Goal: Navigation & Orientation: Find specific page/section

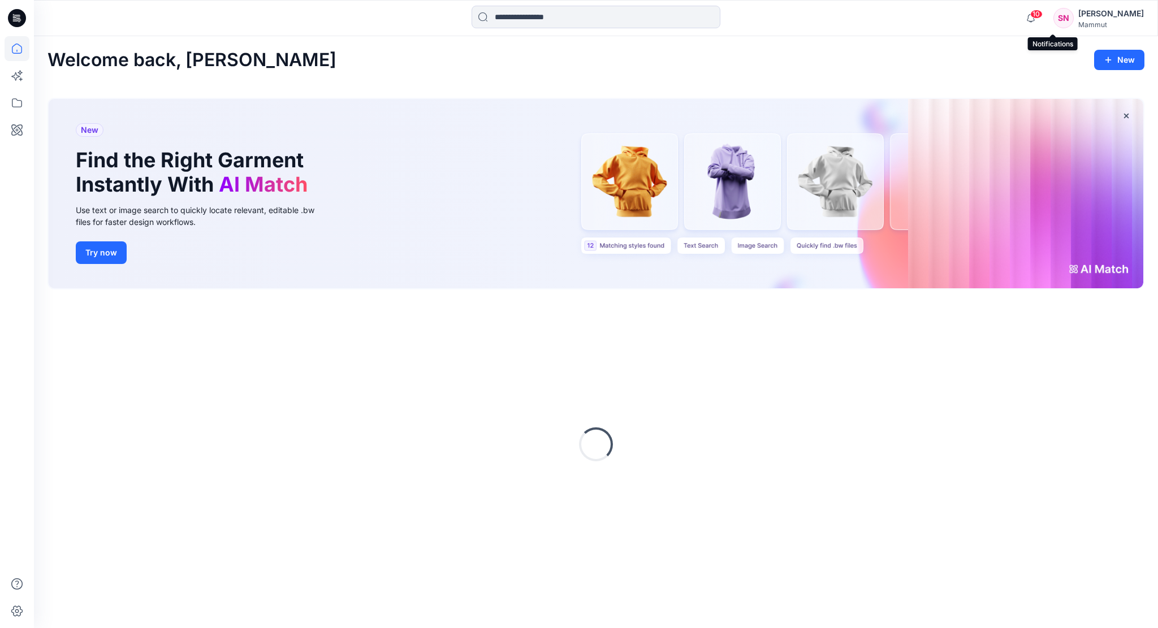
click at [1043, 14] on span "10" at bounding box center [1036, 14] width 12 height 9
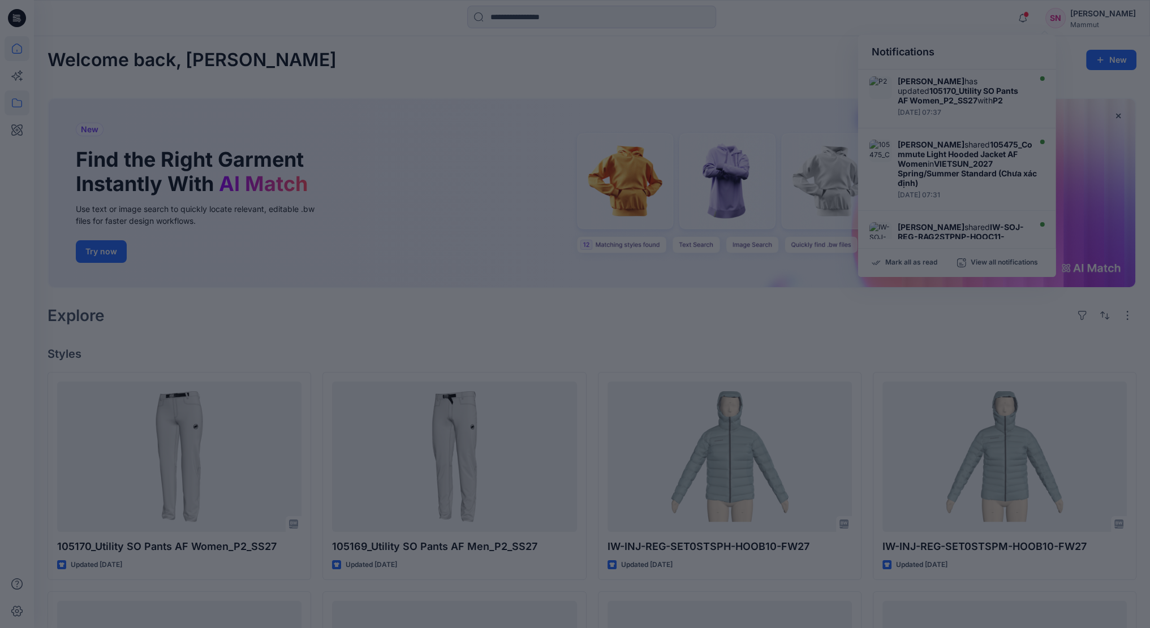
click at [15, 103] on div at bounding box center [575, 314] width 1150 height 628
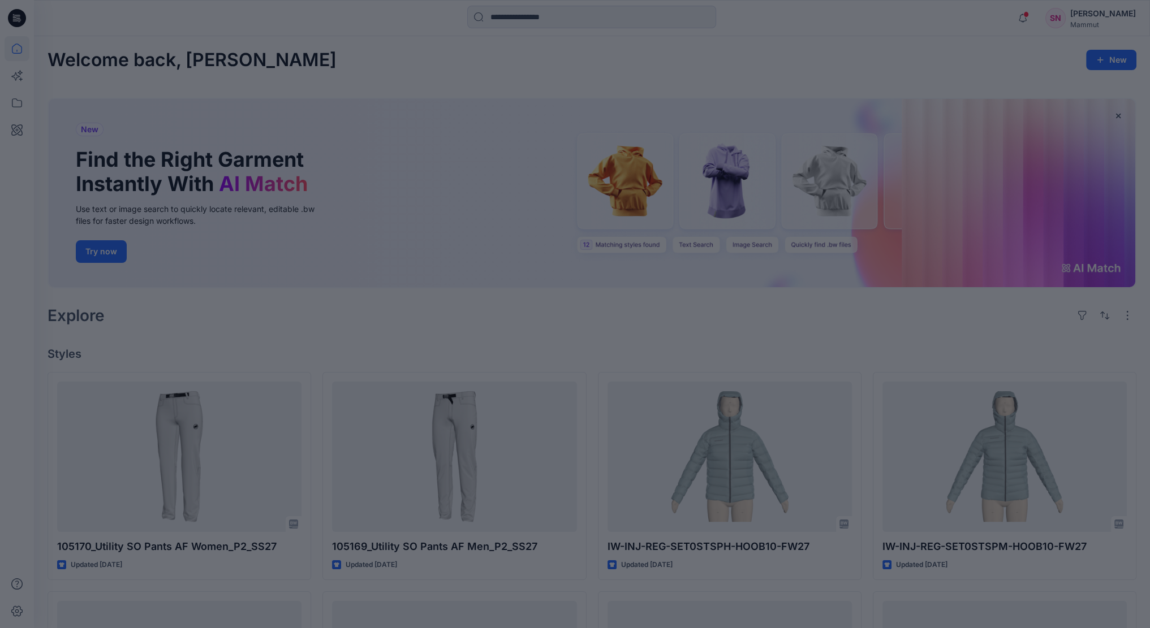
click at [357, 64] on div at bounding box center [575, 314] width 1150 height 628
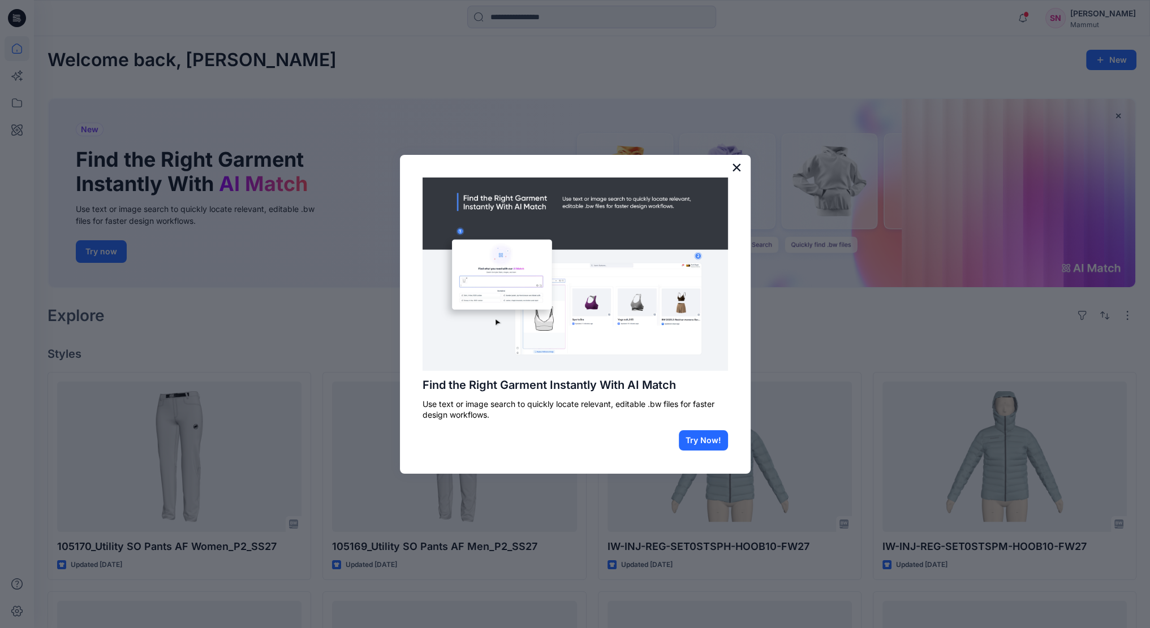
click at [738, 169] on button "×" at bounding box center [736, 167] width 11 height 18
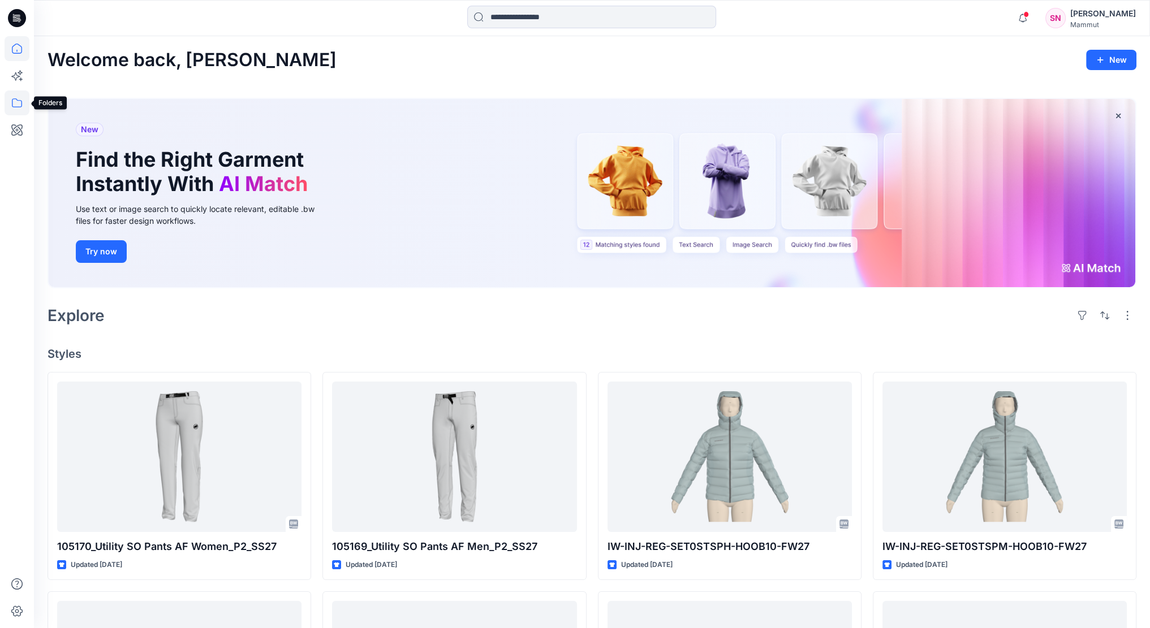
click at [12, 105] on icon at bounding box center [17, 102] width 10 height 9
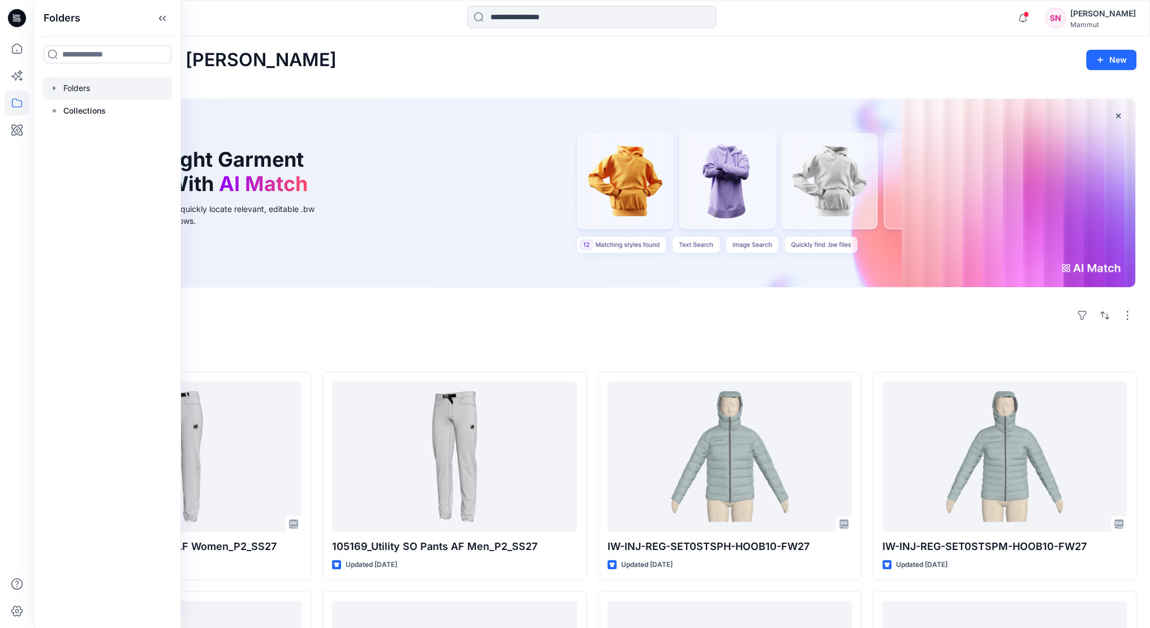
click at [57, 92] on icon "button" at bounding box center [54, 88] width 9 height 9
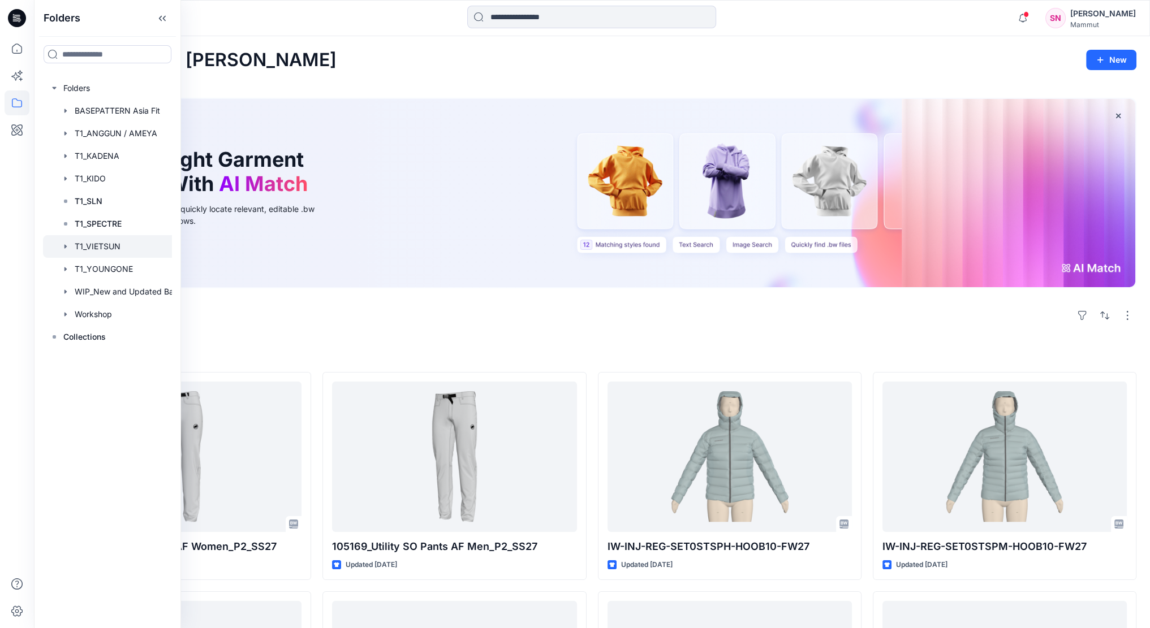
click at [100, 247] on div at bounding box center [122, 246] width 158 height 23
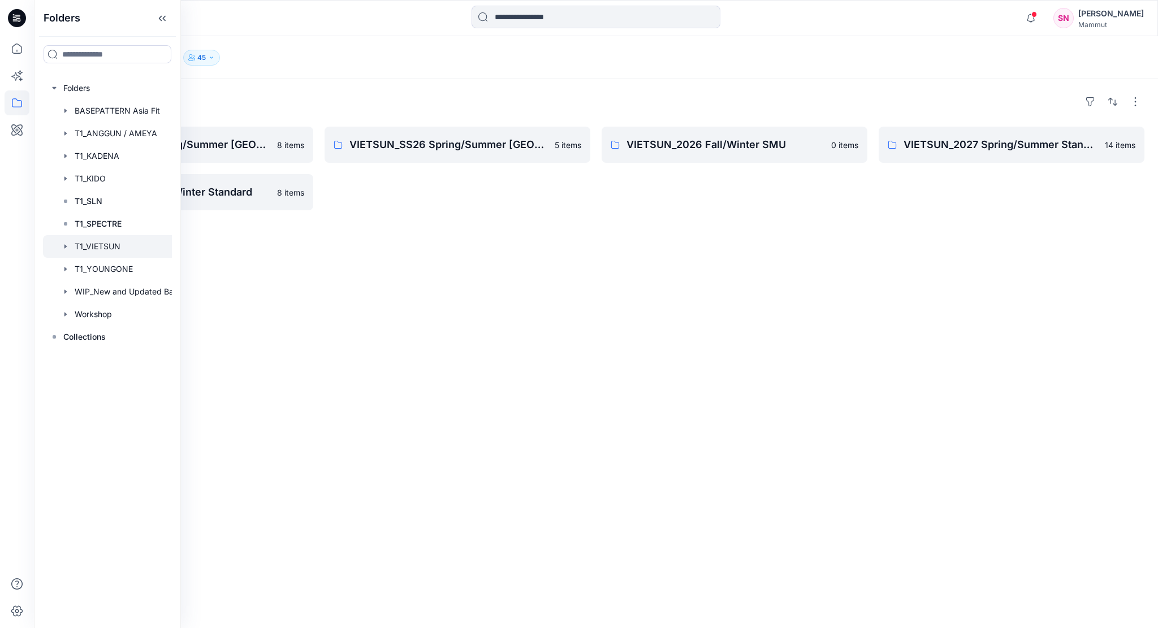
click at [348, 52] on div "Folders T1_VIETSUN 45" at bounding box center [551, 58] width 1009 height 16
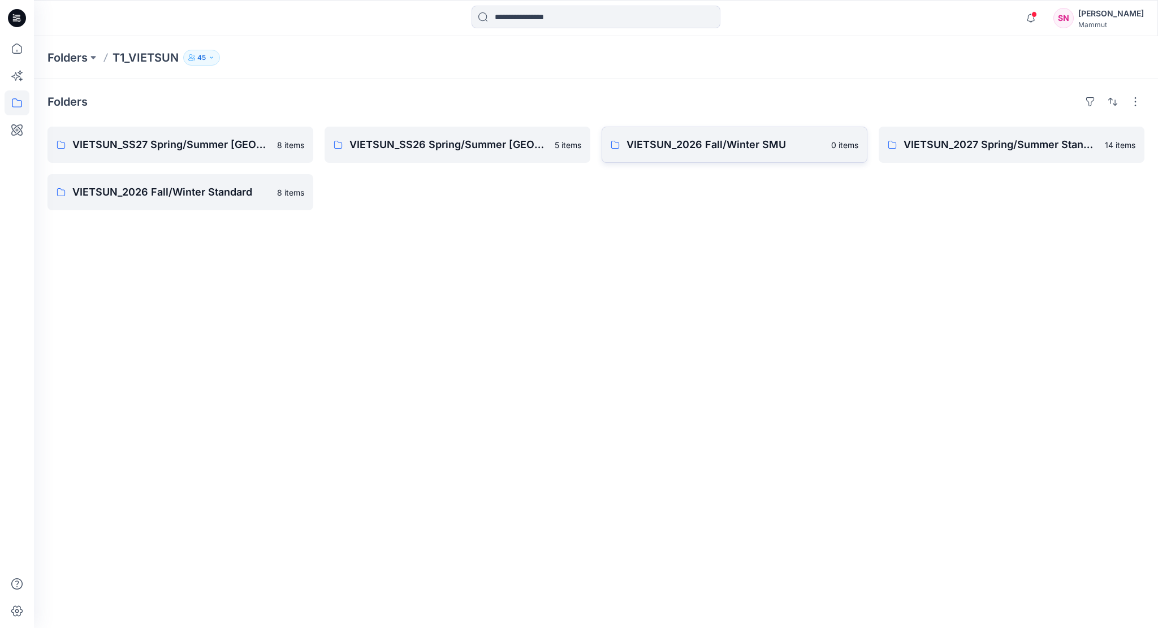
click at [682, 149] on p "VIETSUN_2026 Fall/Winter SMU" at bounding box center [726, 145] width 198 height 16
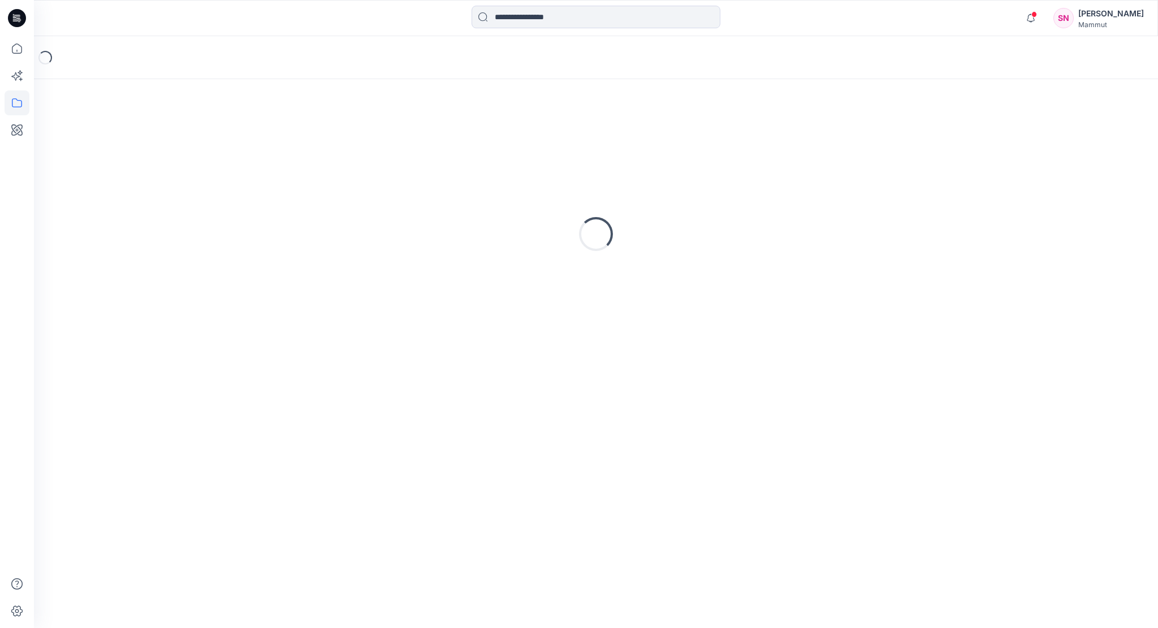
click at [682, 149] on div "Loading..." at bounding box center [595, 234] width 1097 height 283
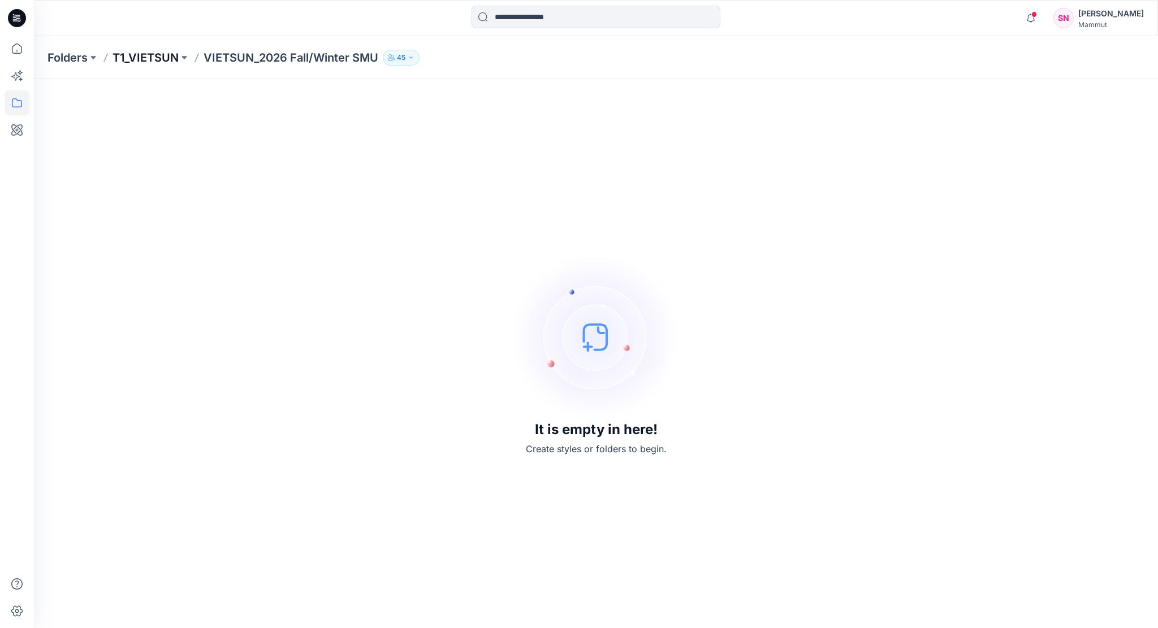
click at [149, 58] on p "T1_VIETSUN" at bounding box center [146, 58] width 66 height 16
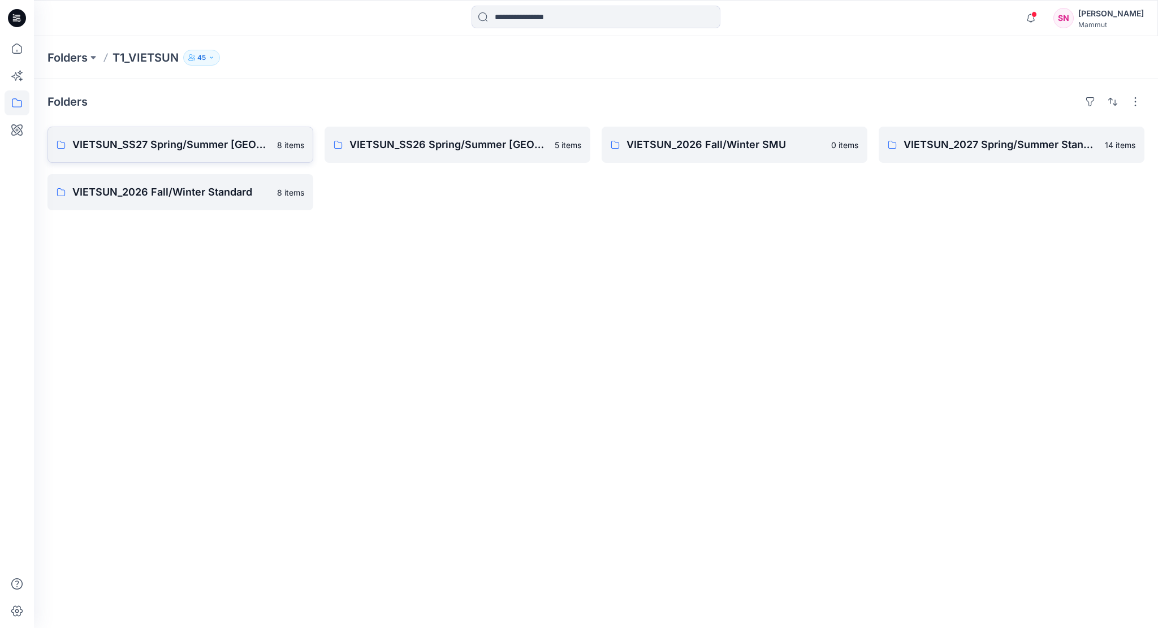
click at [251, 149] on p "VIETSUN_SS27 Spring/Summer [GEOGRAPHIC_DATA]" at bounding box center [171, 145] width 198 height 16
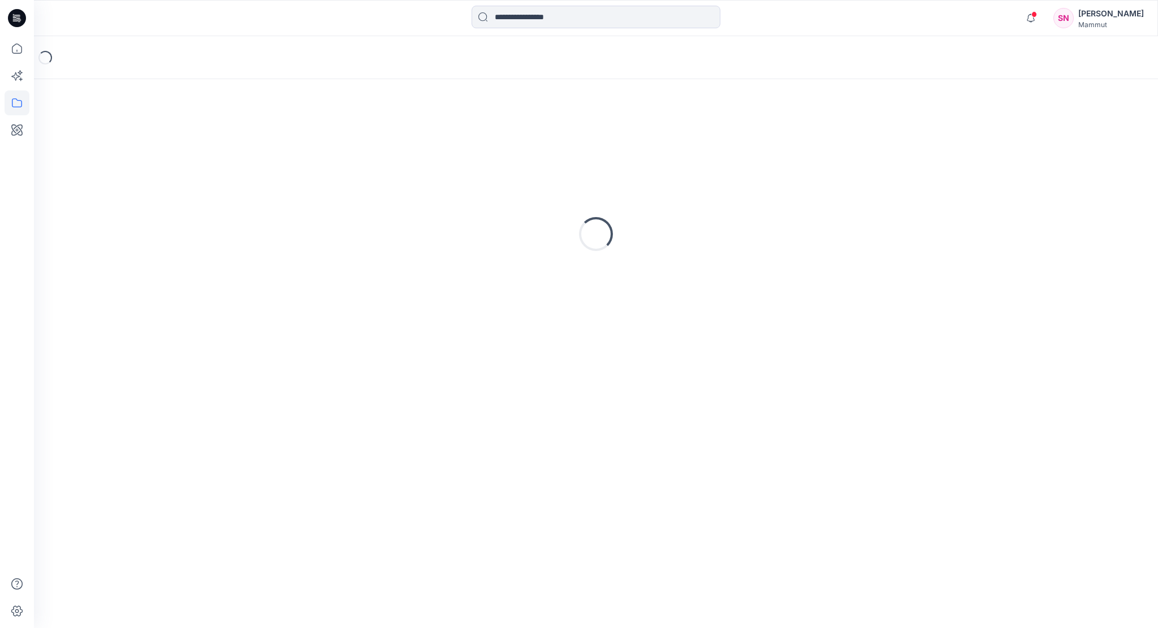
click at [251, 149] on div "Loading..." at bounding box center [595, 234] width 1097 height 283
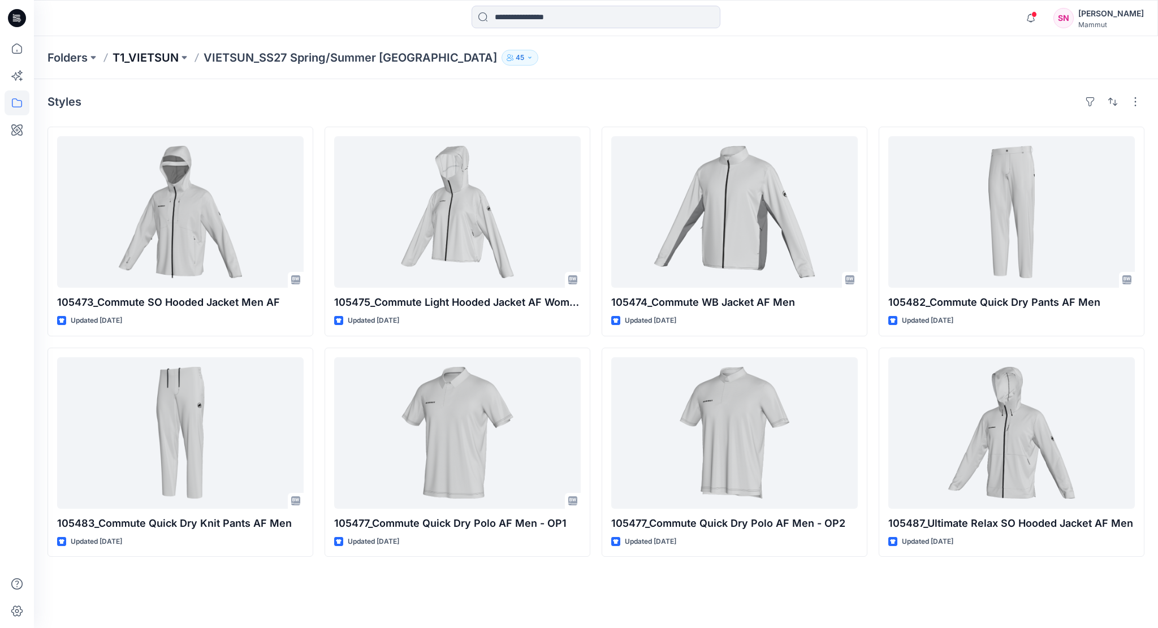
click at [152, 54] on p "T1_VIETSUN" at bounding box center [146, 58] width 66 height 16
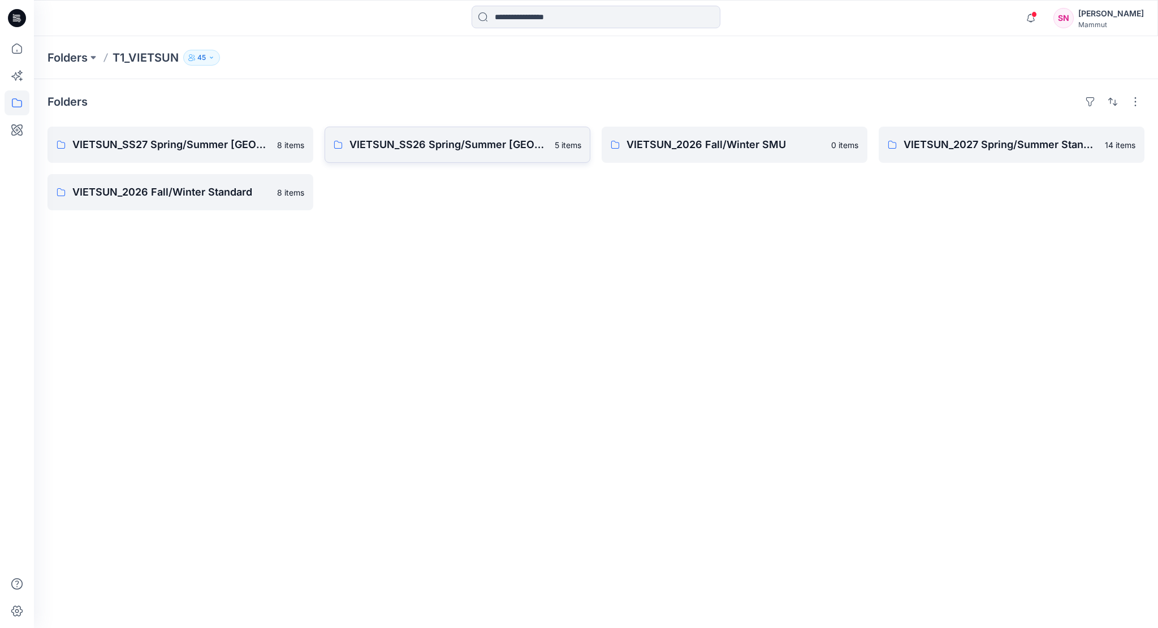
click at [467, 143] on p "VIETSUN_SS26 Spring/Summer [GEOGRAPHIC_DATA]" at bounding box center [448, 145] width 198 height 16
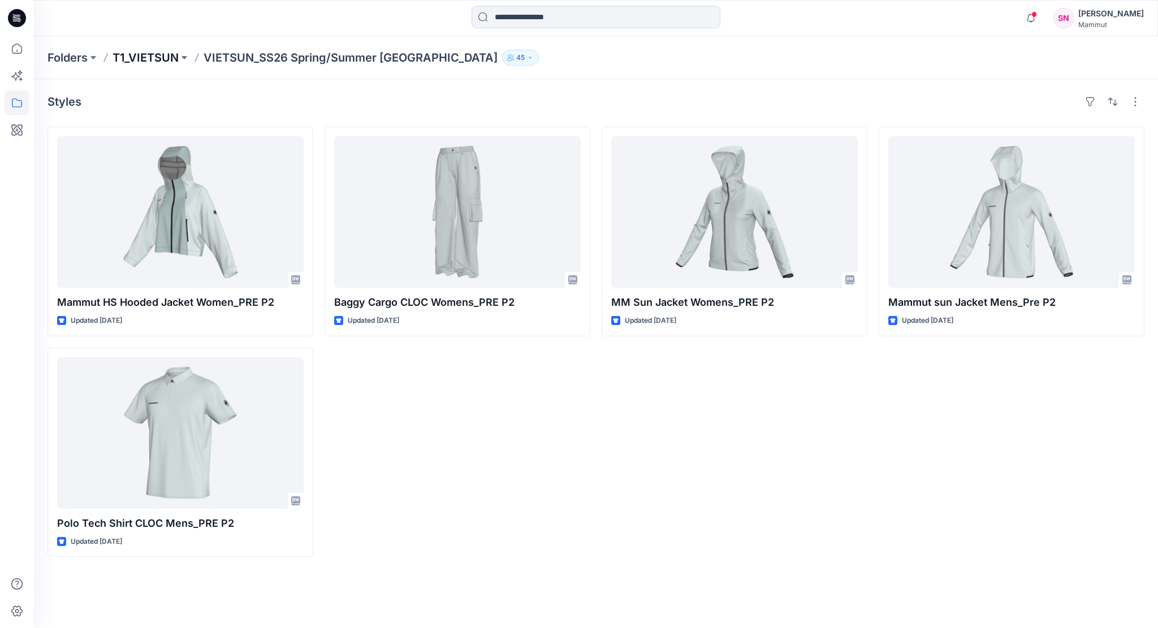
click at [167, 54] on p "T1_VIETSUN" at bounding box center [146, 58] width 66 height 16
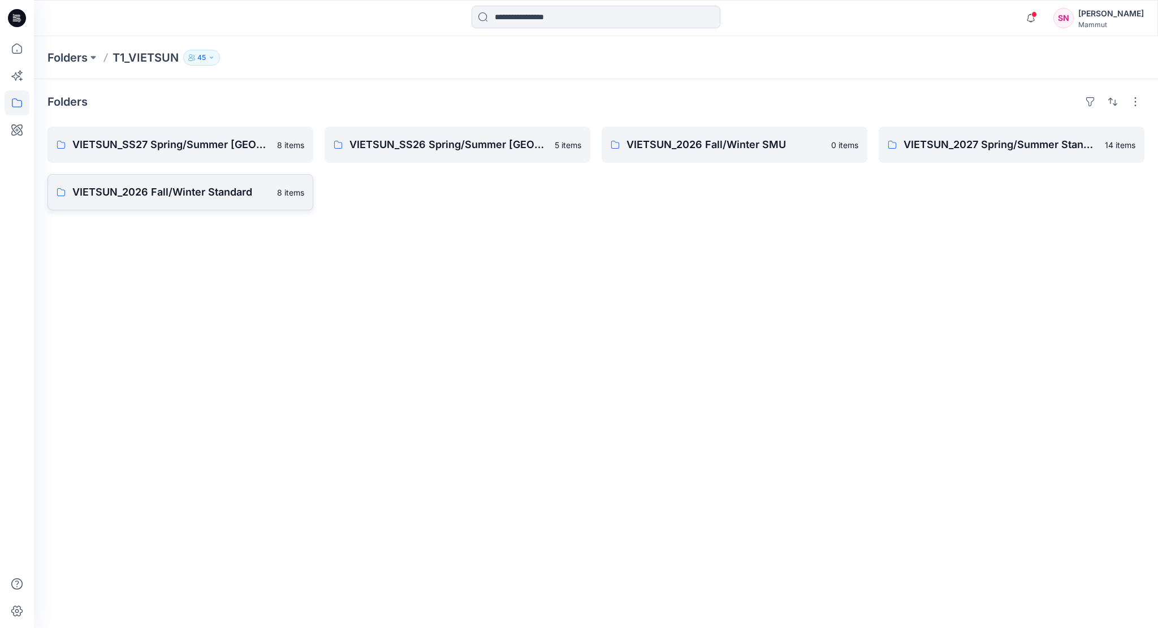
click at [261, 194] on p "VIETSUN_2026 Fall/Winter Standard" at bounding box center [171, 192] width 198 height 16
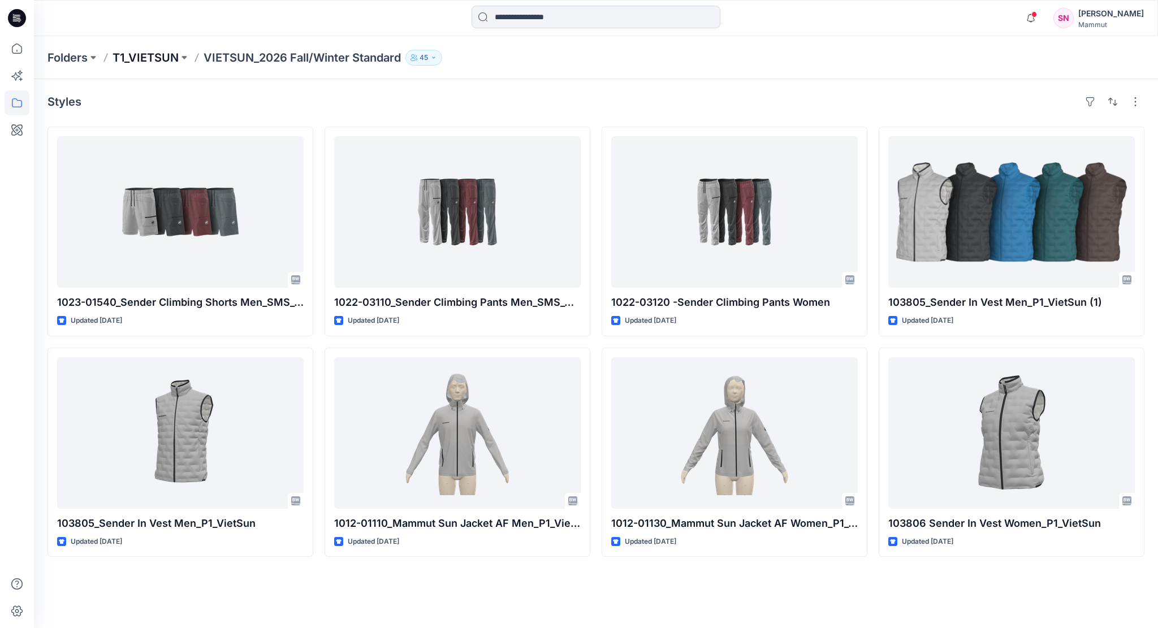
click at [167, 54] on p "T1_VIETSUN" at bounding box center [146, 58] width 66 height 16
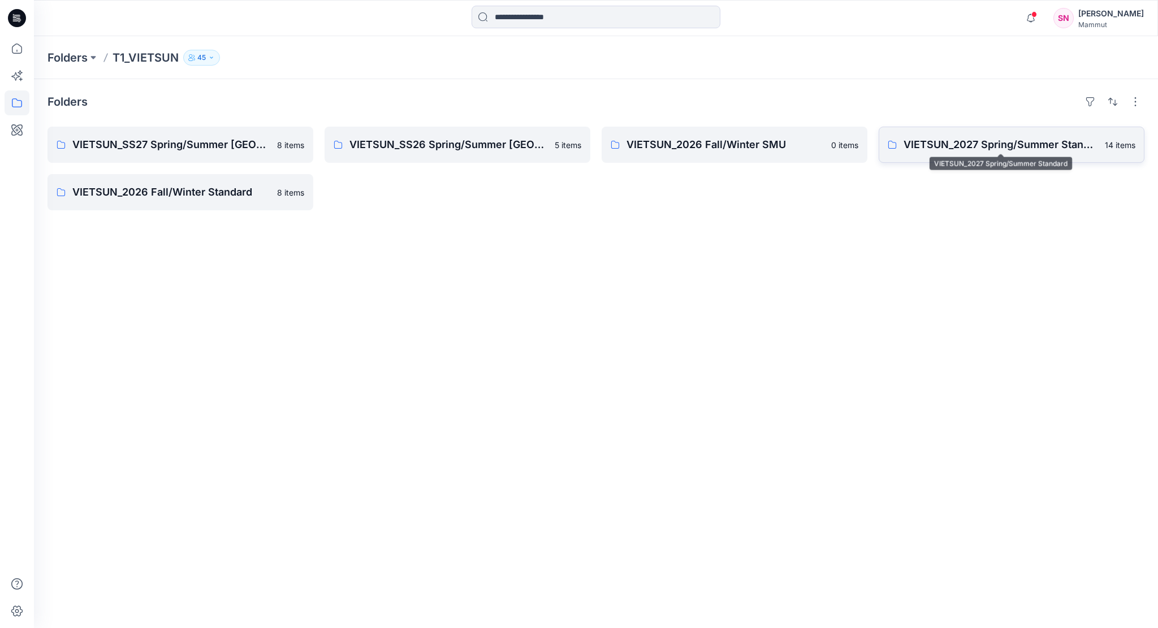
click at [1024, 152] on p "VIETSUN_2027 Spring/Summer Standard" at bounding box center [1001, 145] width 195 height 16
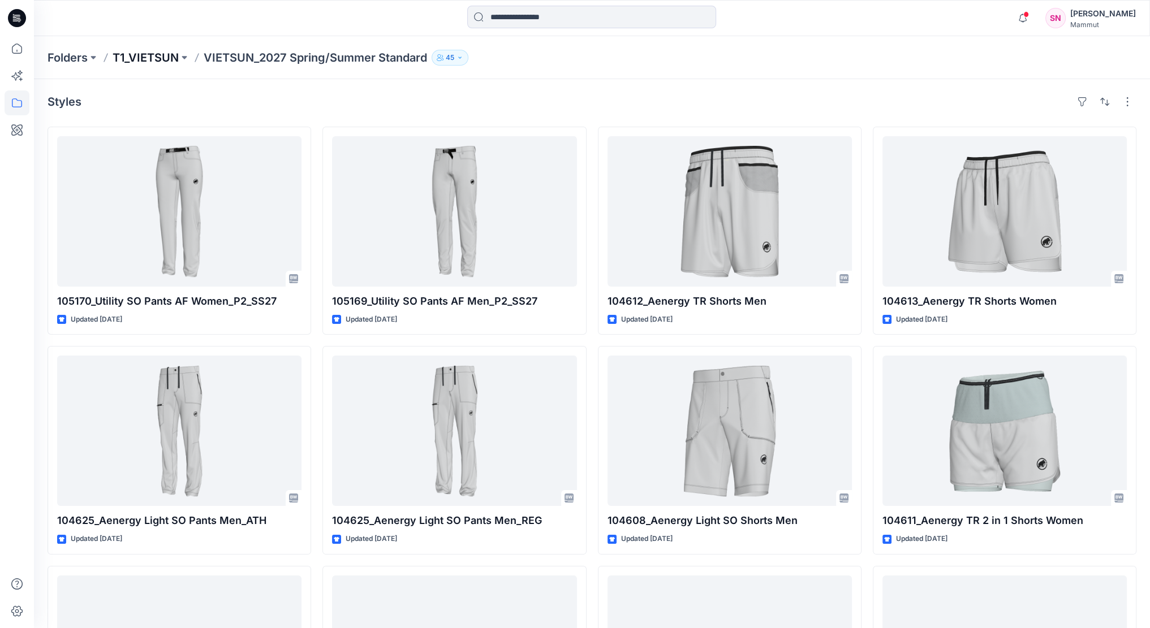
click at [156, 50] on p "T1_VIETSUN" at bounding box center [146, 58] width 66 height 16
